Goal: Check status: Check status

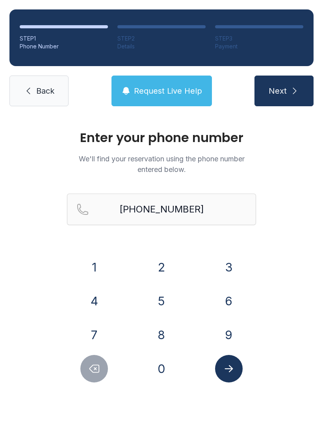
click at [154, 304] on button "5" at bounding box center [162, 301] width 28 height 28
click at [212, 213] on input "[PHONE_NUMBER]" at bounding box center [161, 209] width 189 height 31
type input "[PHONE_NUMBER]"
click at [283, 91] on button "Next" at bounding box center [283, 91] width 59 height 31
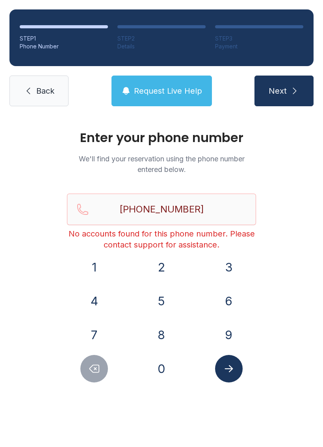
click at [46, 92] on span "Back" at bounding box center [45, 90] width 18 height 11
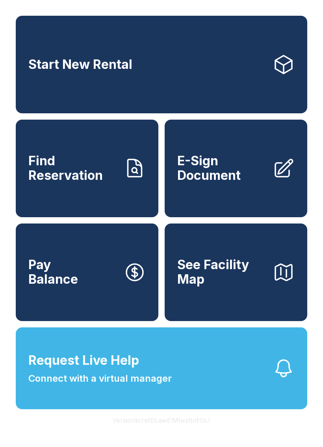
click at [132, 188] on link "Find Reservation" at bounding box center [87, 169] width 143 height 98
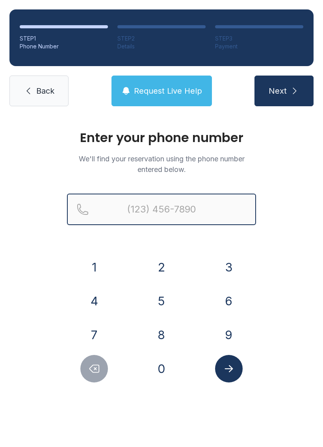
click at [194, 207] on input "Reservation phone number" at bounding box center [161, 209] width 189 height 31
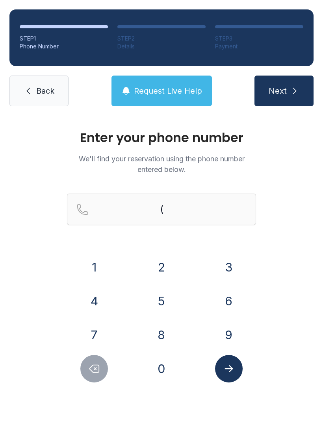
click at [235, 266] on button "3" at bounding box center [229, 268] width 28 height 28
click at [158, 305] on button "5" at bounding box center [162, 301] width 28 height 28
click at [161, 267] on button "2" at bounding box center [162, 268] width 28 height 28
click at [231, 260] on button "3" at bounding box center [229, 268] width 28 height 28
click at [163, 300] on button "5" at bounding box center [162, 301] width 28 height 28
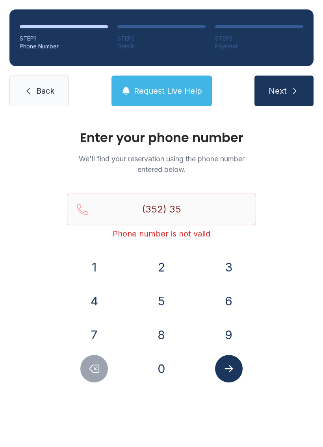
click at [163, 379] on button "0" at bounding box center [162, 369] width 28 height 28
click at [167, 381] on button "0" at bounding box center [162, 369] width 28 height 28
click at [169, 383] on div "Enter your phone number We'll find your reservation using the phone number ente…" at bounding box center [161, 265] width 323 height 298
click at [101, 272] on button "1" at bounding box center [94, 268] width 28 height 28
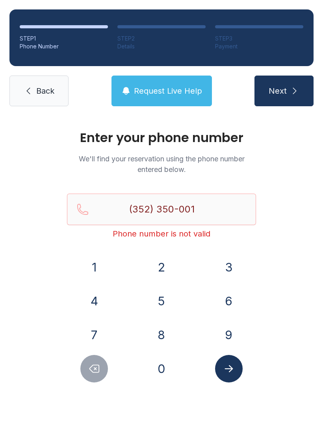
click at [238, 377] on button "Submit lookup form" at bounding box center [229, 369] width 28 height 28
click at [283, 91] on button "Next" at bounding box center [283, 91] width 59 height 31
click at [218, 210] on input "(352) 350-001" at bounding box center [161, 209] width 189 height 31
click at [96, 266] on button "1" at bounding box center [94, 268] width 28 height 28
click at [231, 371] on icon "Submit lookup form" at bounding box center [229, 369] width 12 height 12
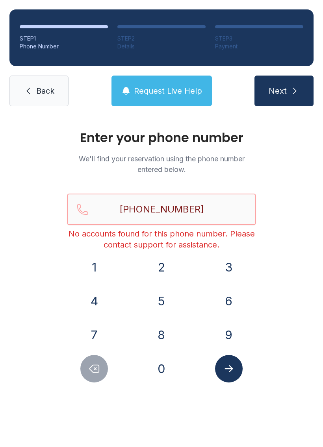
click at [228, 206] on input "[PHONE_NUMBER]" at bounding box center [161, 209] width 189 height 31
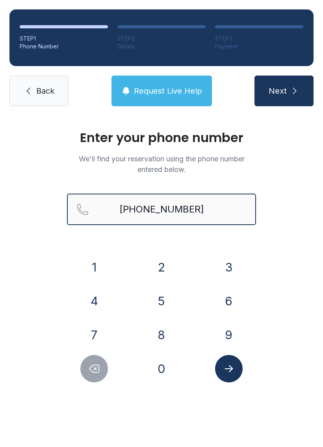
click at [283, 91] on button "Next" at bounding box center [283, 91] width 59 height 31
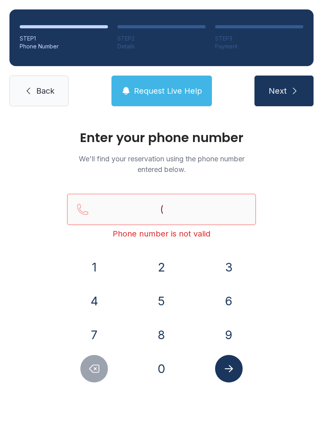
type input "("
